Goal: Task Accomplishment & Management: Manage account settings

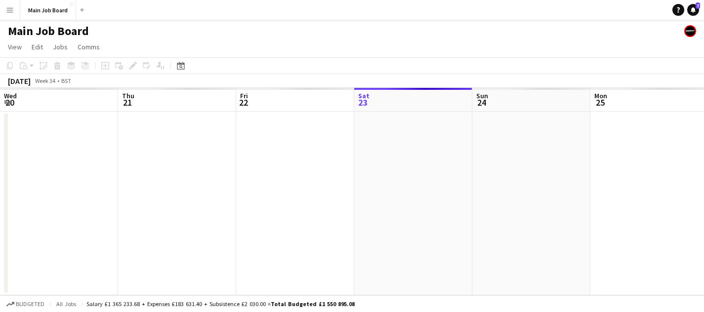
scroll to position [0, 236]
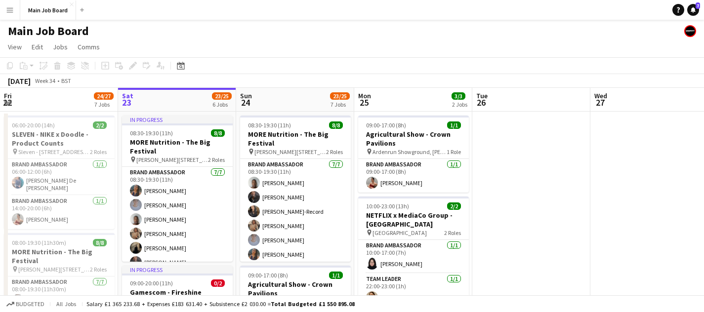
click at [12, 9] on app-icon "Menu" at bounding box center [10, 10] width 8 height 8
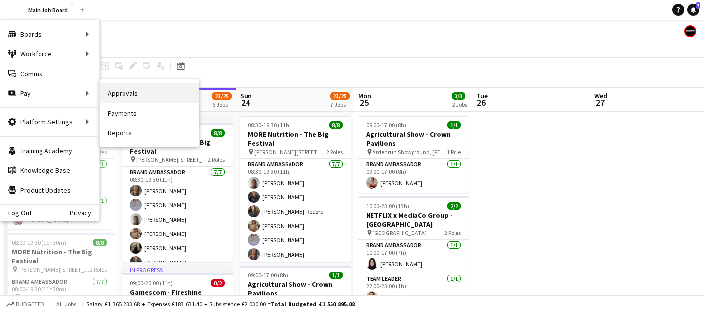
click at [119, 90] on link "Approvals" at bounding box center [149, 94] width 99 height 20
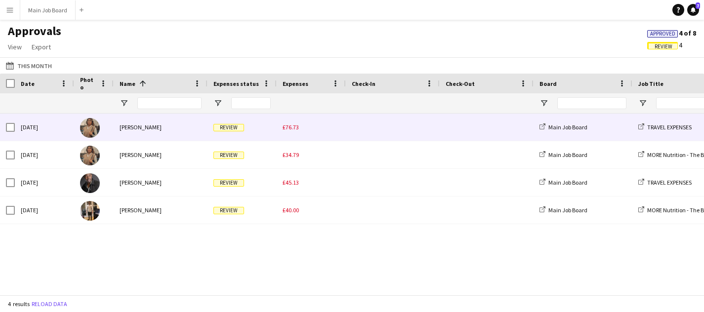
click at [295, 131] on span "£76.73" at bounding box center [291, 127] width 16 height 7
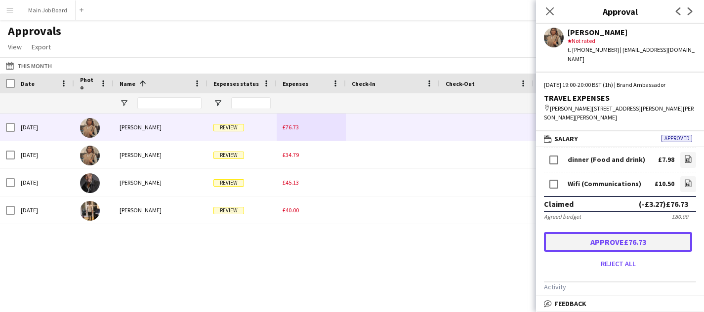
click at [563, 238] on button "Approve £76.73" at bounding box center [618, 242] width 148 height 20
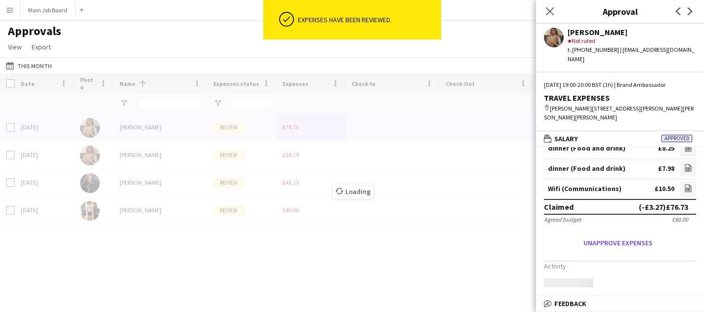
scroll to position [64, 0]
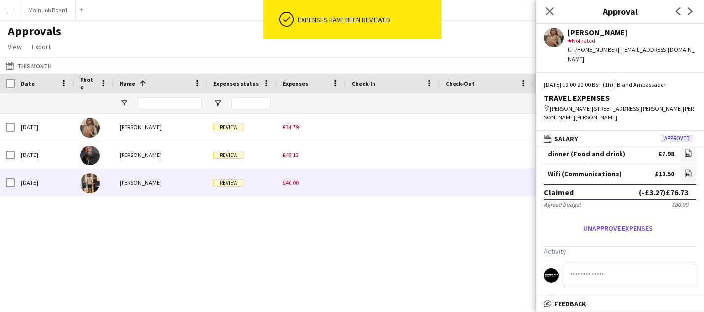
click at [295, 192] on div "£40.00" at bounding box center [311, 182] width 69 height 27
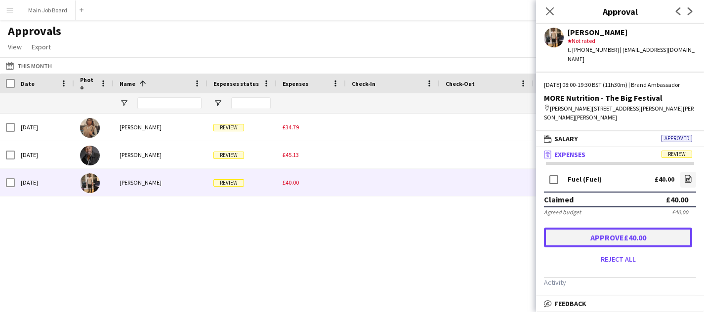
click at [629, 248] on button "Approve £40.00" at bounding box center [618, 238] width 148 height 20
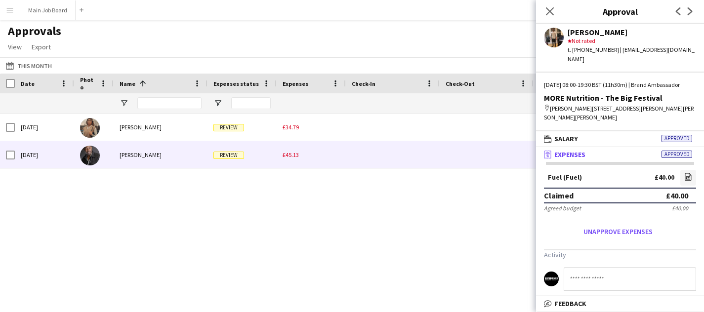
click at [287, 162] on div "£45.13" at bounding box center [311, 154] width 69 height 27
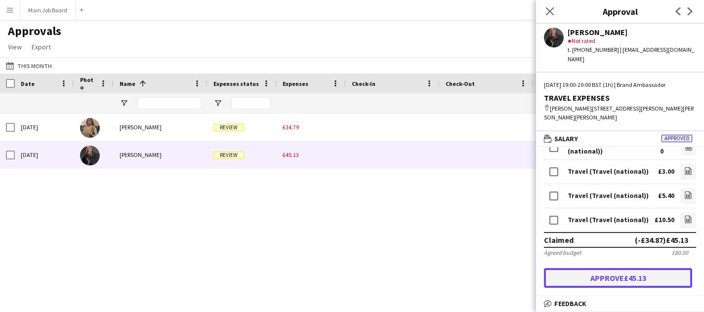
click at [633, 282] on button "Approve £45.13" at bounding box center [618, 278] width 148 height 20
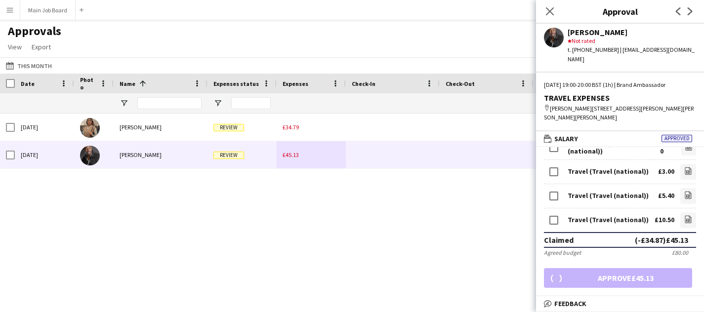
scroll to position [54, 0]
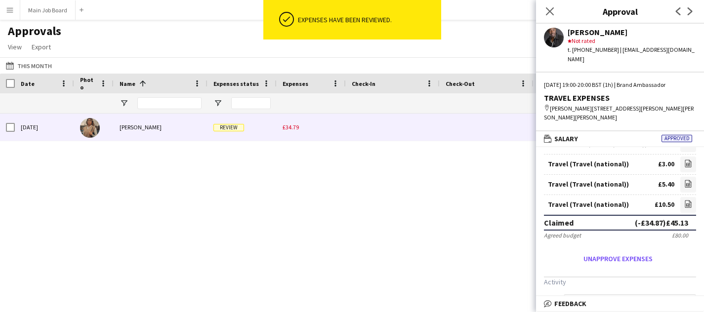
click at [289, 127] on span "£34.79" at bounding box center [291, 127] width 16 height 7
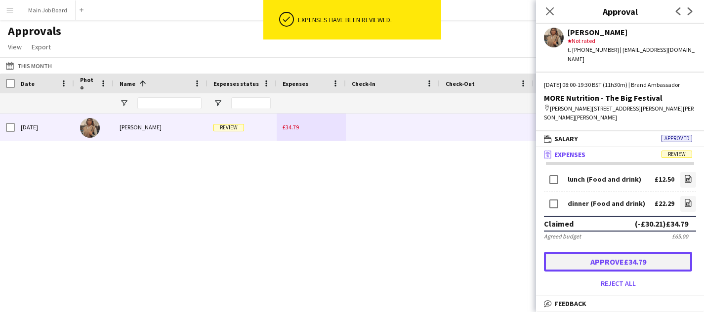
click at [622, 272] on button "Approve £34.79" at bounding box center [618, 262] width 148 height 20
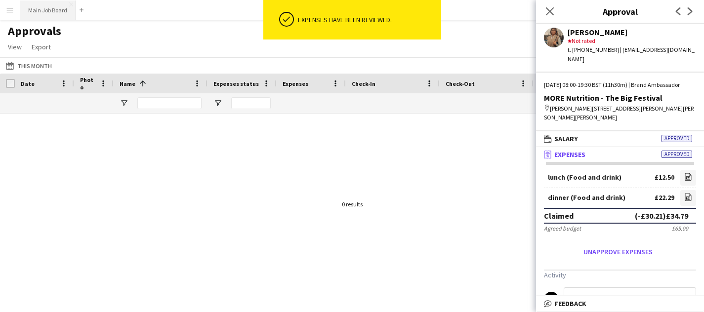
click at [60, 15] on button "Main Job Board Close" at bounding box center [47, 9] width 55 height 19
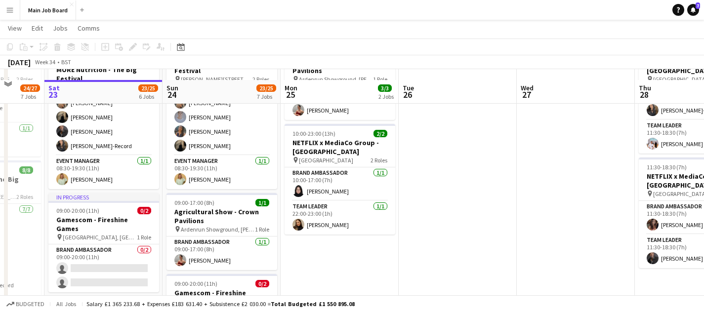
scroll to position [85, 0]
